Goal: Transaction & Acquisition: Purchase product/service

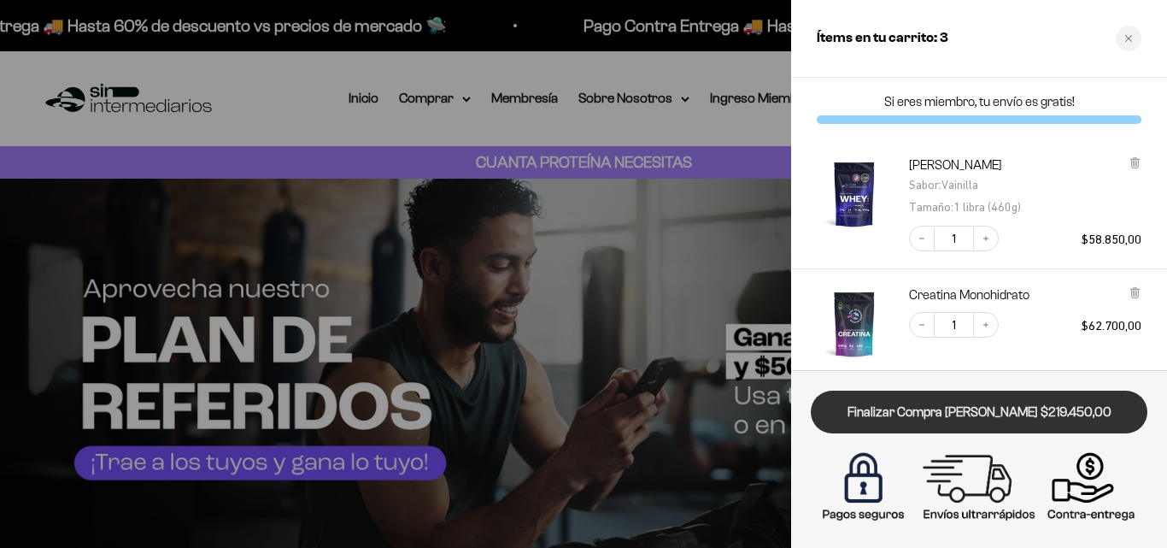
click at [1073, 421] on link "Finalizar Compra [PERSON_NAME] $219.450,00" at bounding box center [979, 412] width 337 height 44
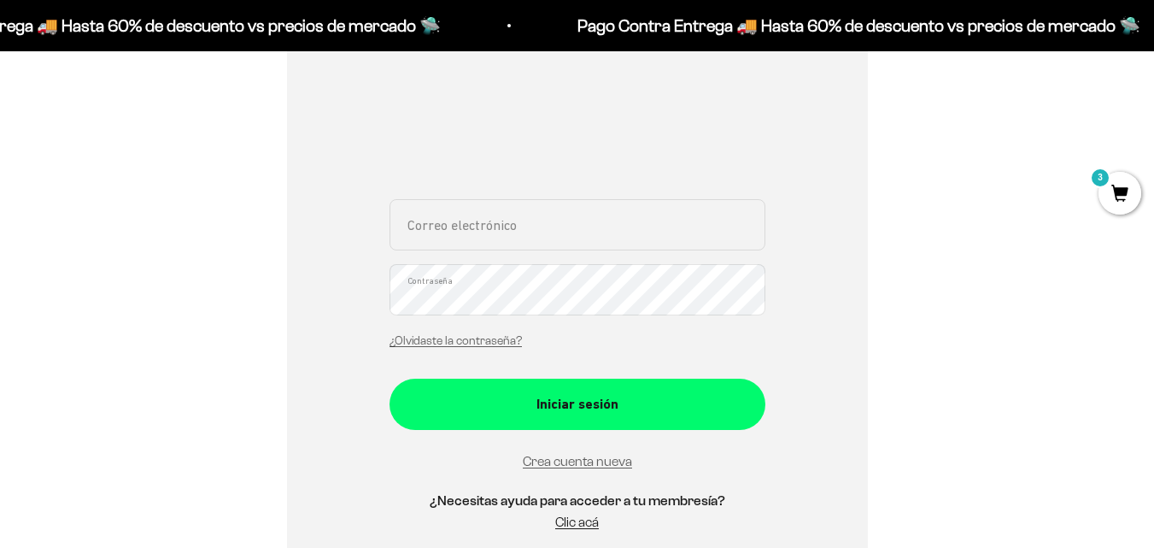
scroll to position [342, 0]
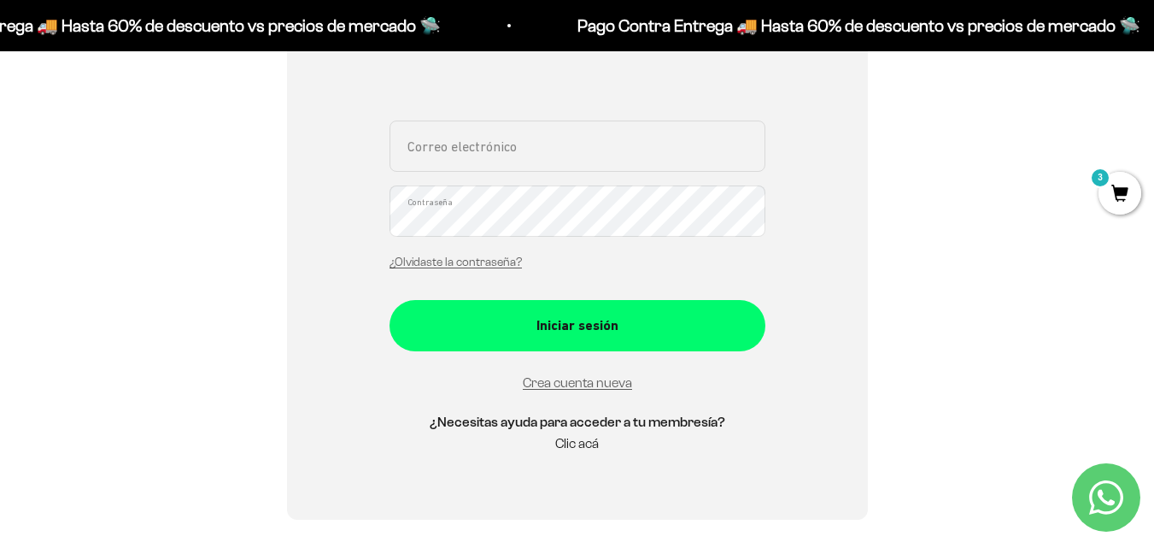
click at [583, 442] on link "Clic acá" at bounding box center [577, 443] width 44 height 15
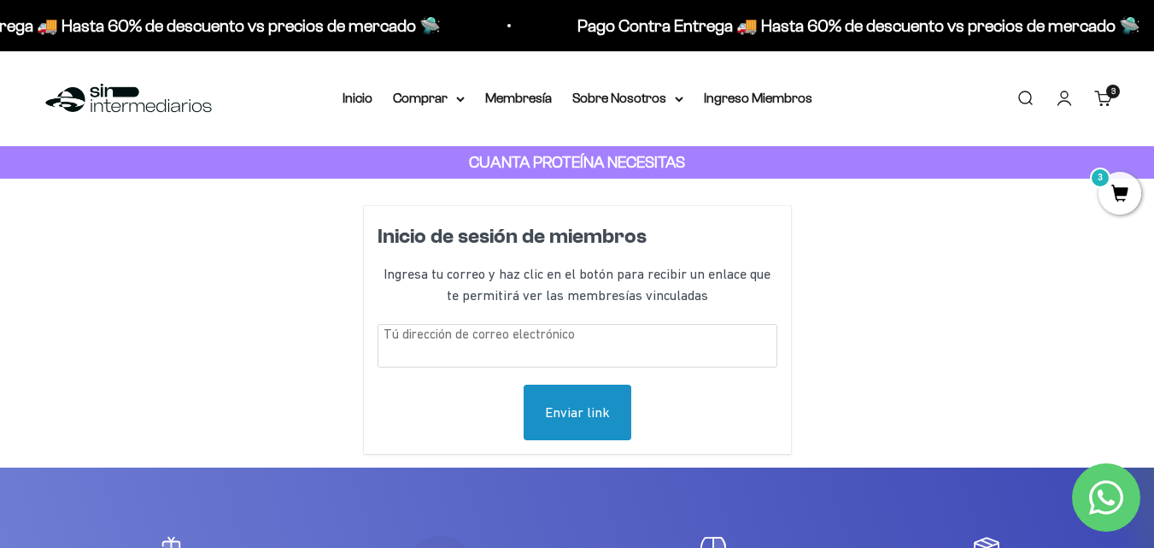
click at [1137, 191] on span "3" at bounding box center [1120, 193] width 43 height 43
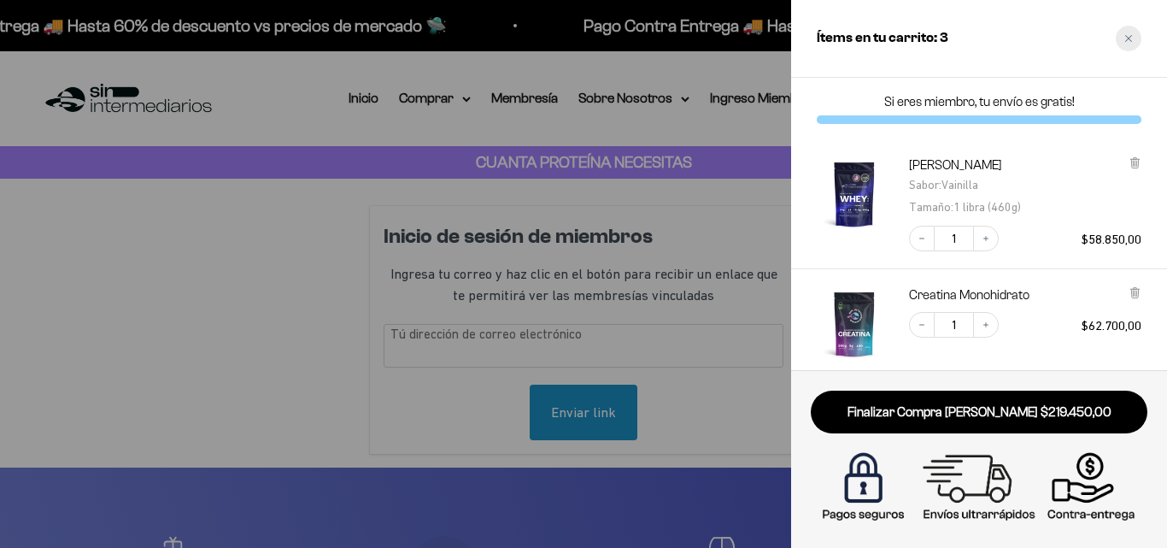
click at [1136, 40] on div "Close cart" at bounding box center [1129, 39] width 26 height 26
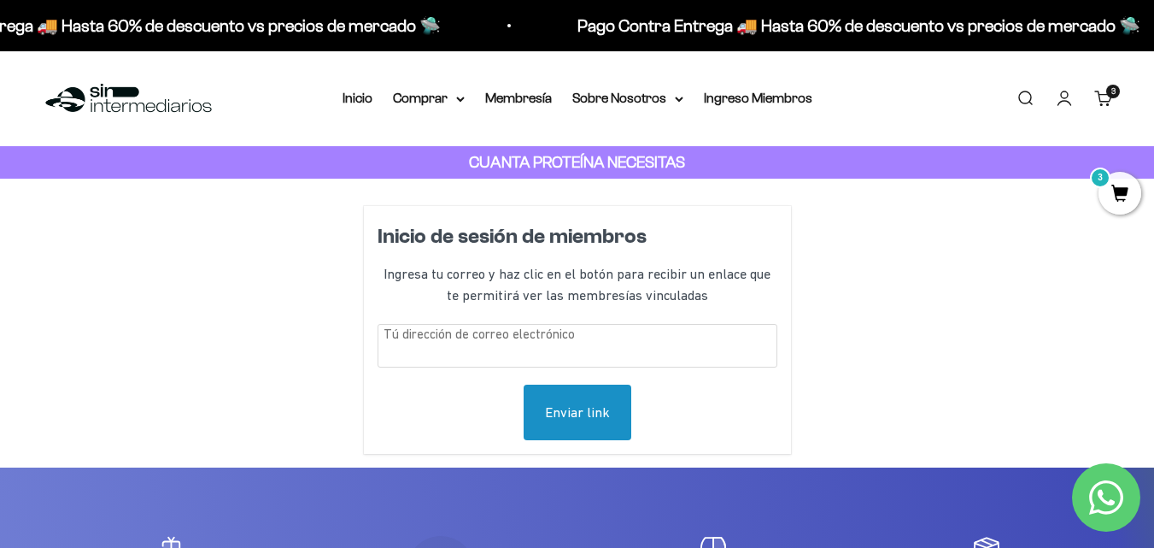
click at [550, 349] on input "text" at bounding box center [578, 346] width 400 height 44
click at [1111, 95] on span "3" at bounding box center [1113, 91] width 4 height 9
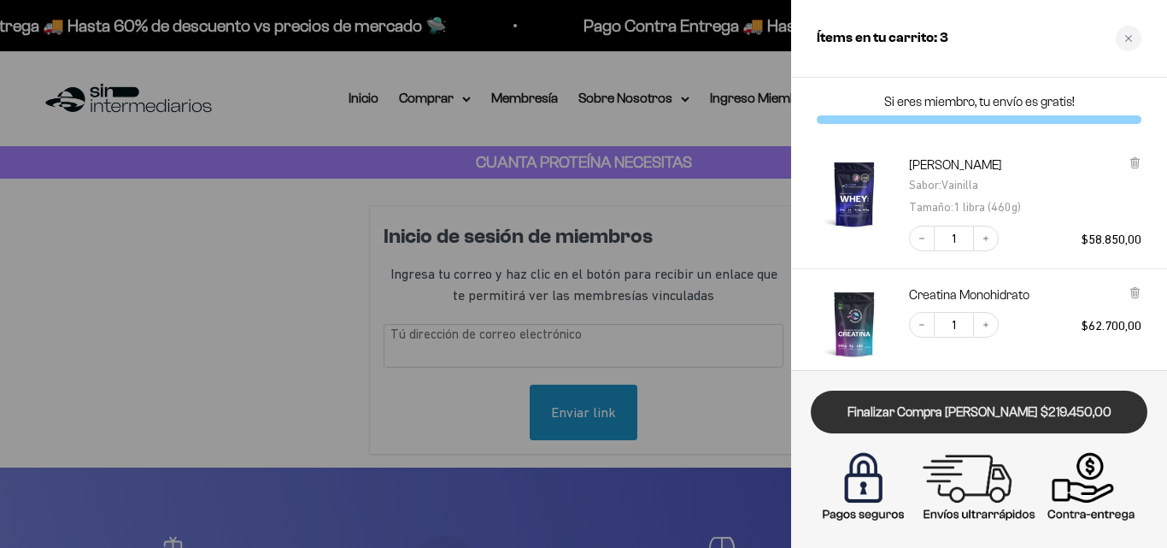
click at [1027, 416] on link "Finalizar Compra [PERSON_NAME] $219.450,00" at bounding box center [979, 412] width 337 height 44
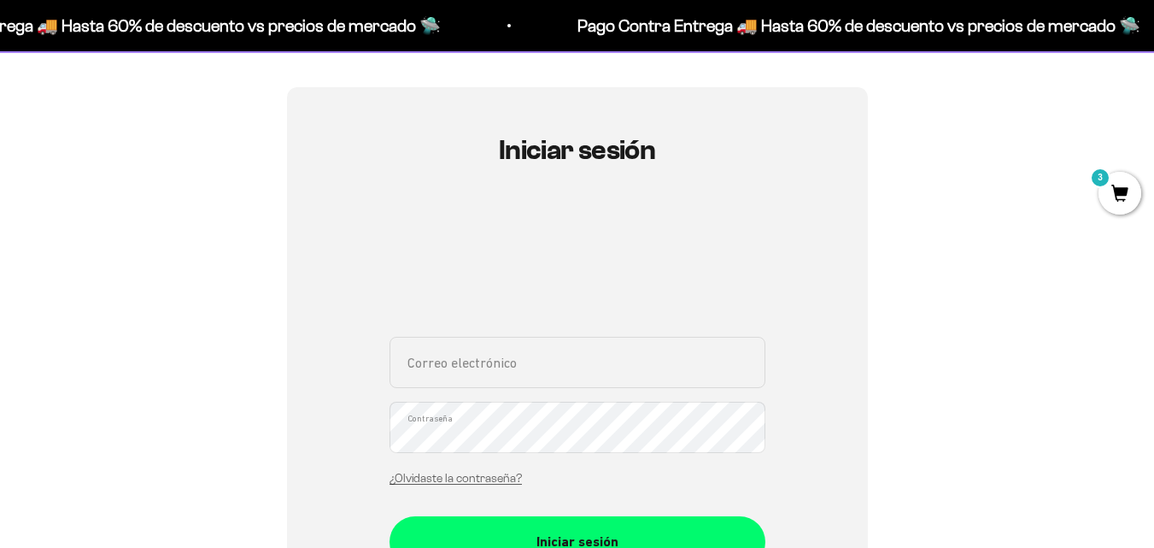
scroll to position [171, 0]
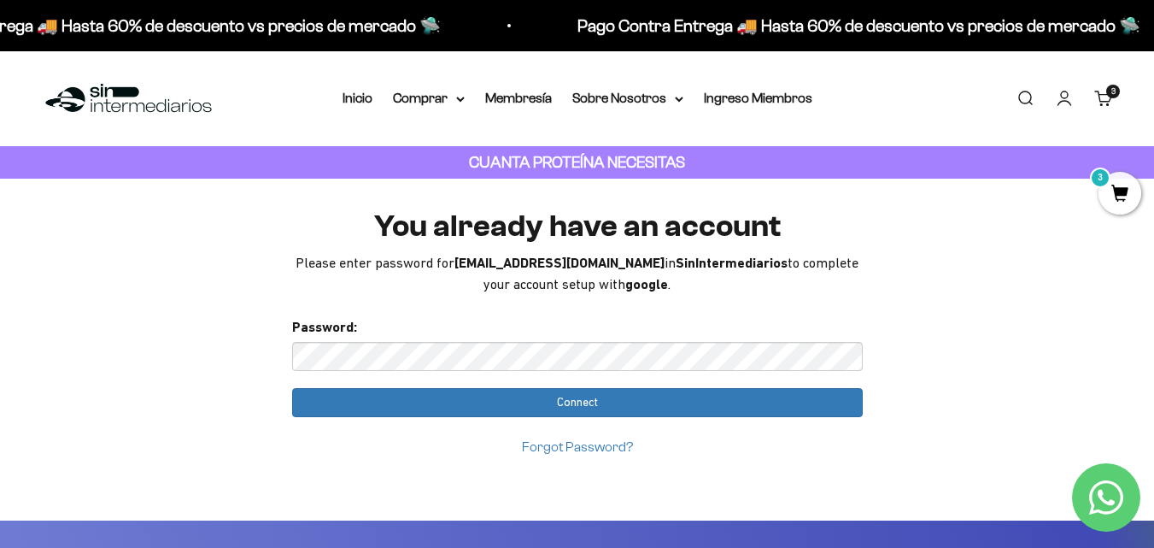
click at [596, 449] on link "Forgot Password?" at bounding box center [577, 446] width 111 height 15
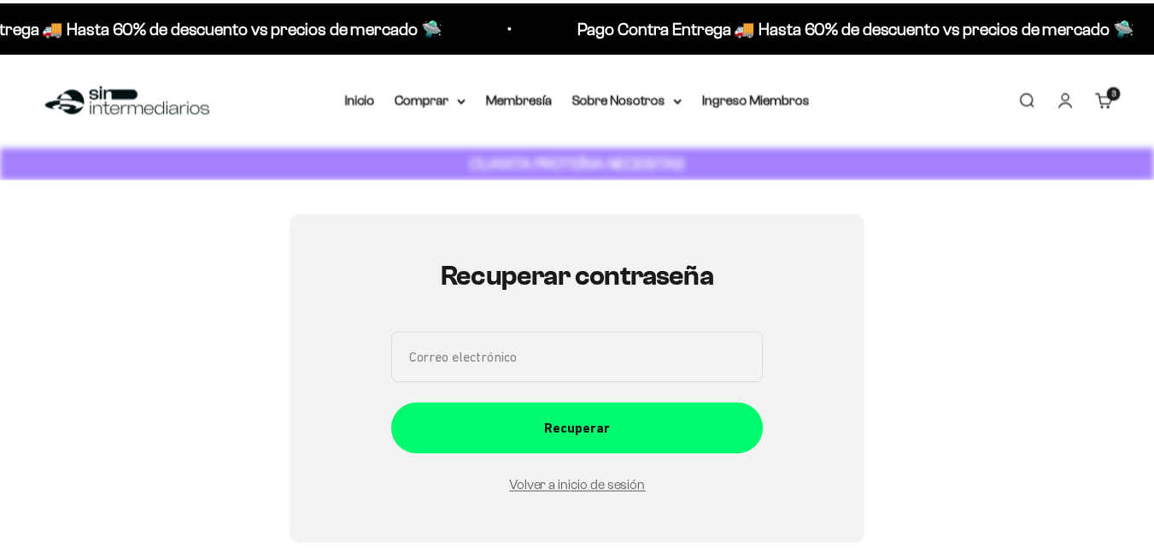
scroll to position [192, 0]
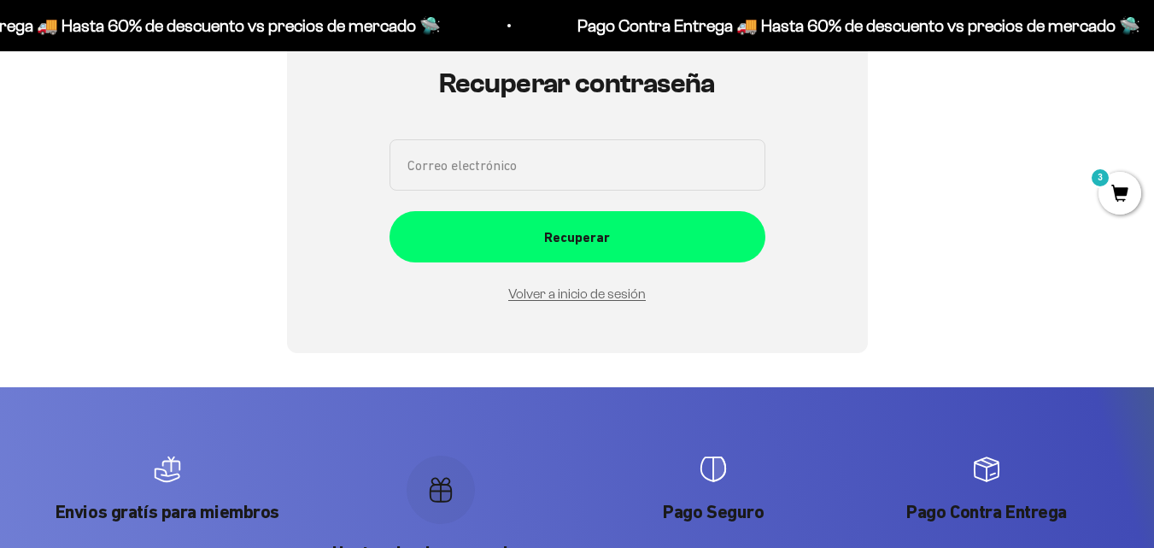
click at [501, 160] on input "Correo electrónico" at bounding box center [578, 164] width 376 height 51
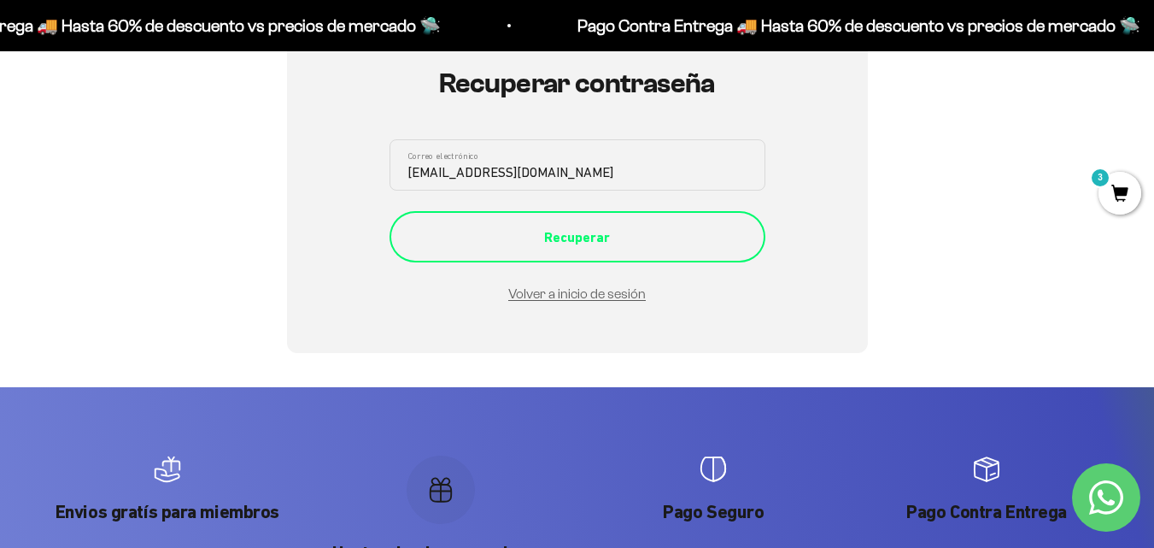
type input "[EMAIL_ADDRESS][DOMAIN_NAME]"
click at [548, 232] on div "Recuperar" at bounding box center [578, 237] width 308 height 22
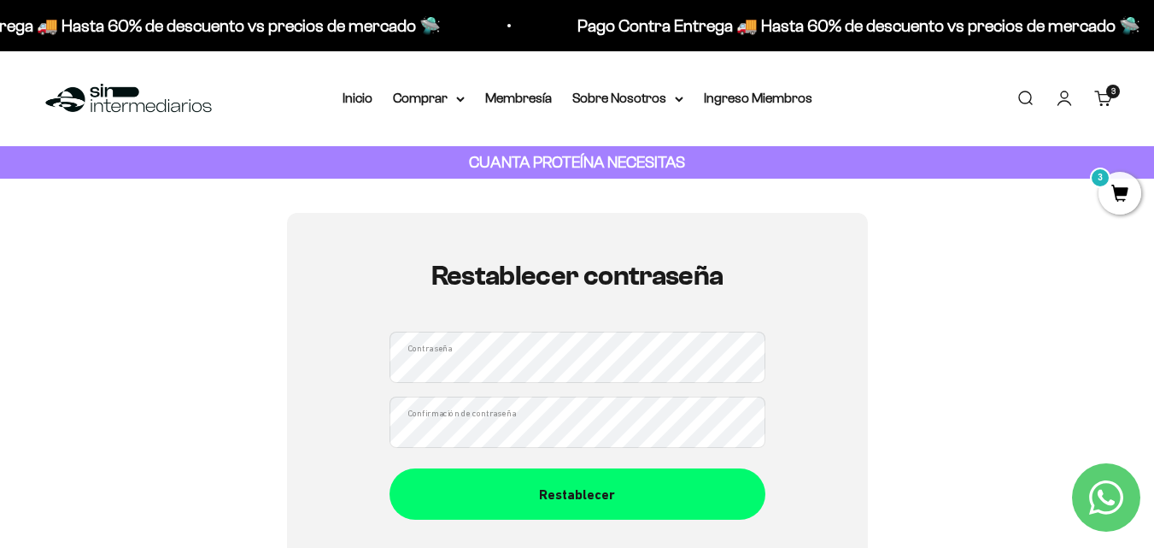
click at [265, 350] on div "Restablecer contraseña Contraseña Confirmación de contraseña Restablecer" at bounding box center [577, 390] width 1072 height 355
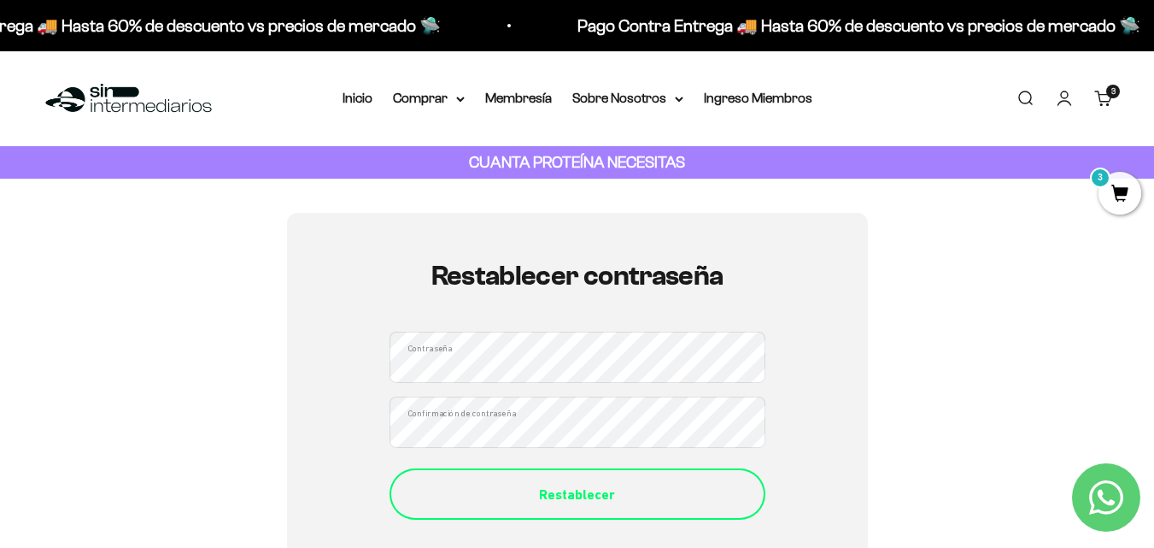
click at [571, 510] on button "Restablecer" at bounding box center [578, 493] width 376 height 51
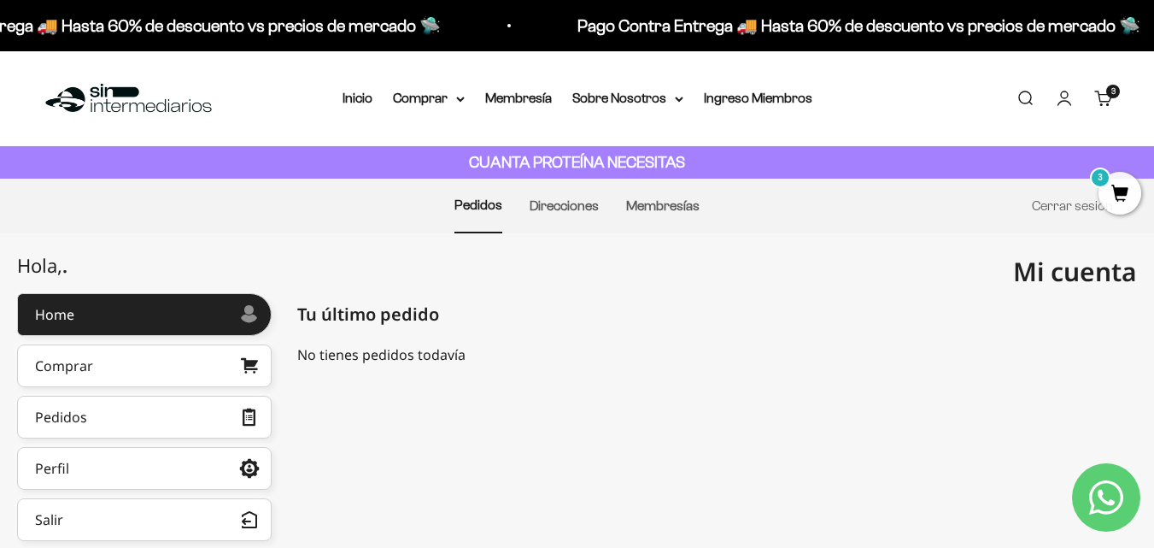
click at [1125, 193] on span "3" at bounding box center [1120, 193] width 43 height 43
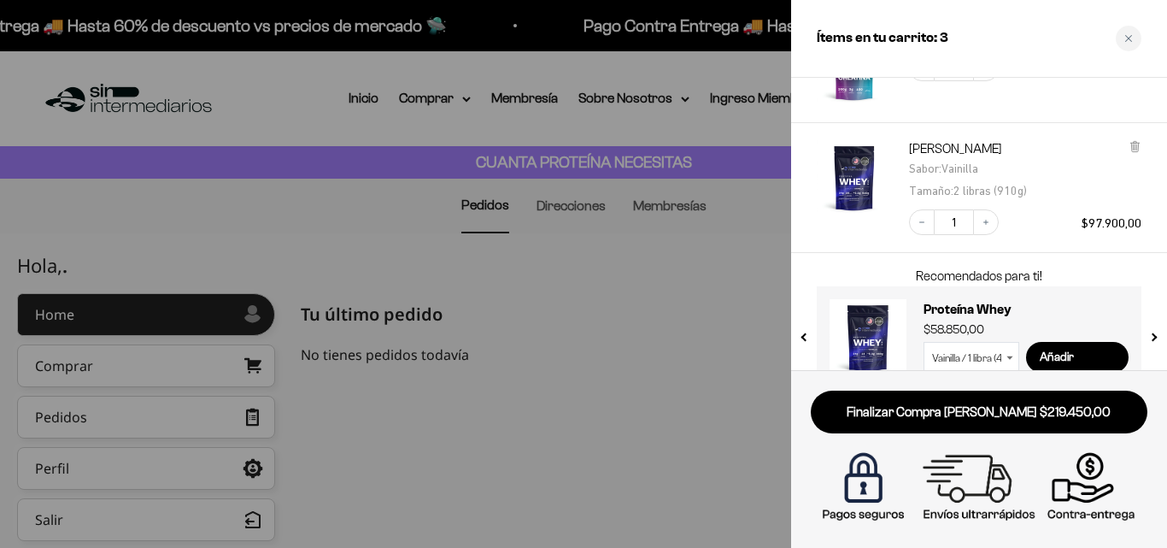
scroll to position [288, 0]
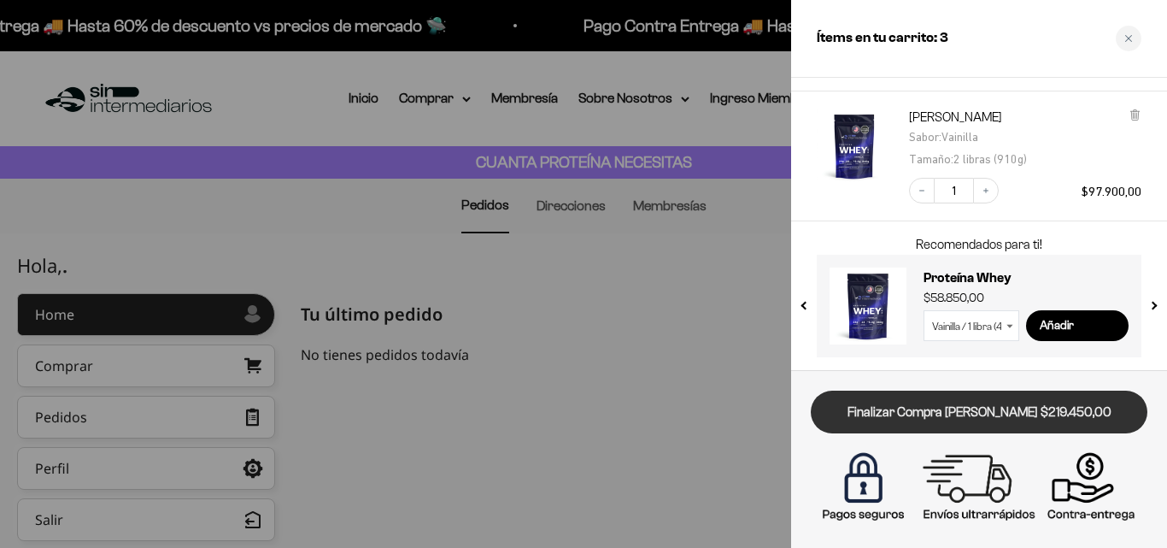
click at [1022, 415] on link "Finalizar Compra [PERSON_NAME] $219.450,00" at bounding box center [979, 412] width 337 height 44
